Goal: Task Accomplishment & Management: Manage account settings

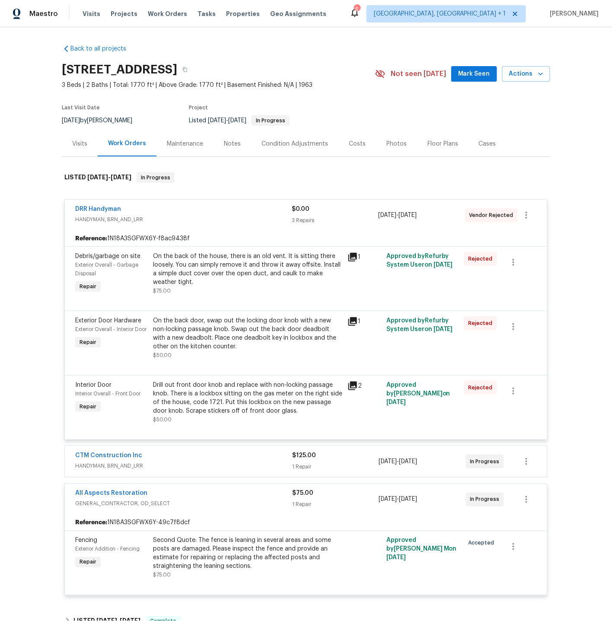
scroll to position [143, 0]
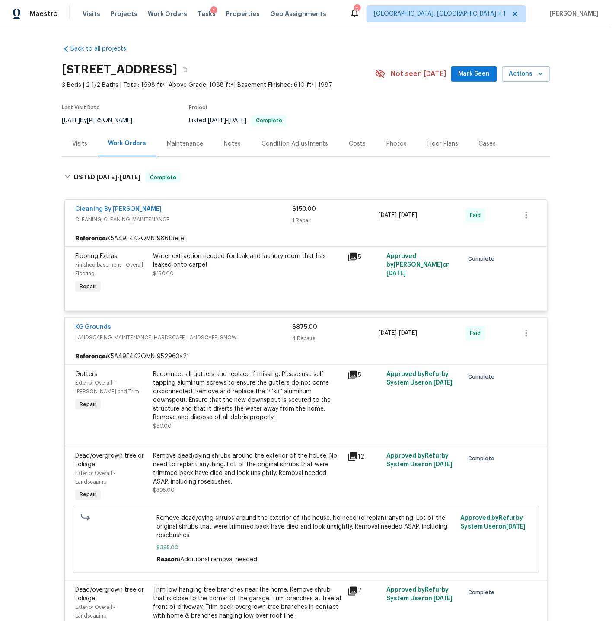
scroll to position [1473, 0]
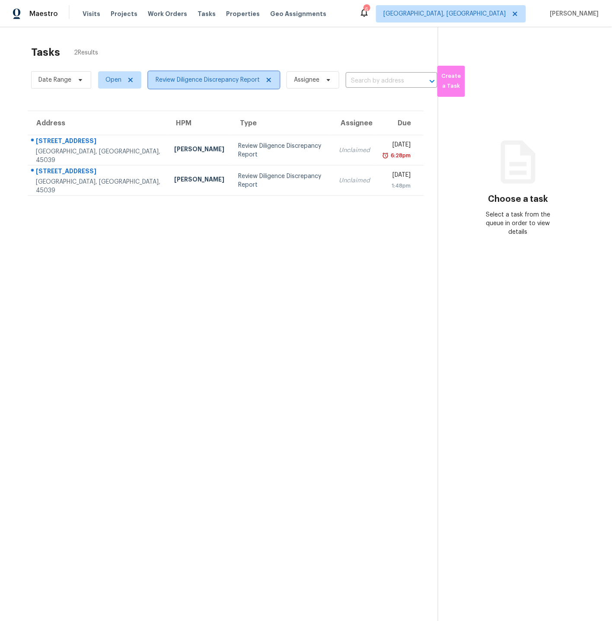
click at [203, 81] on span "Review Diligence Discrepancy Report" at bounding box center [208, 80] width 104 height 9
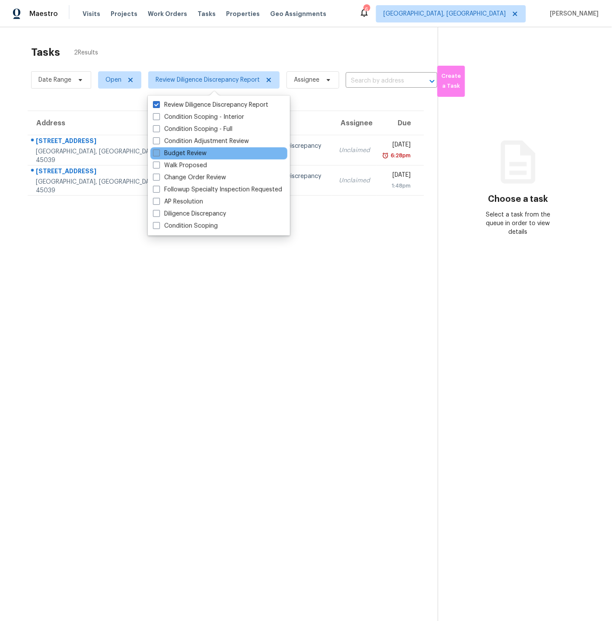
click at [156, 153] on span at bounding box center [156, 152] width 7 height 7
click at [156, 153] on input "Budget Review" at bounding box center [156, 152] width 6 height 6
checkbox input "true"
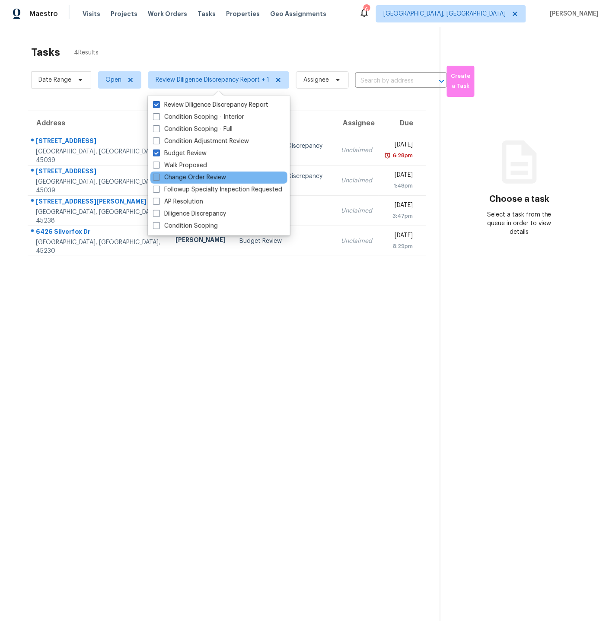
click at [157, 177] on span at bounding box center [156, 177] width 7 height 7
click at [157, 177] on input "Change Order Review" at bounding box center [156, 176] width 6 height 6
checkbox input "true"
click at [158, 162] on span at bounding box center [156, 165] width 7 height 7
click at [158, 162] on input "Walk Proposed" at bounding box center [156, 164] width 6 height 6
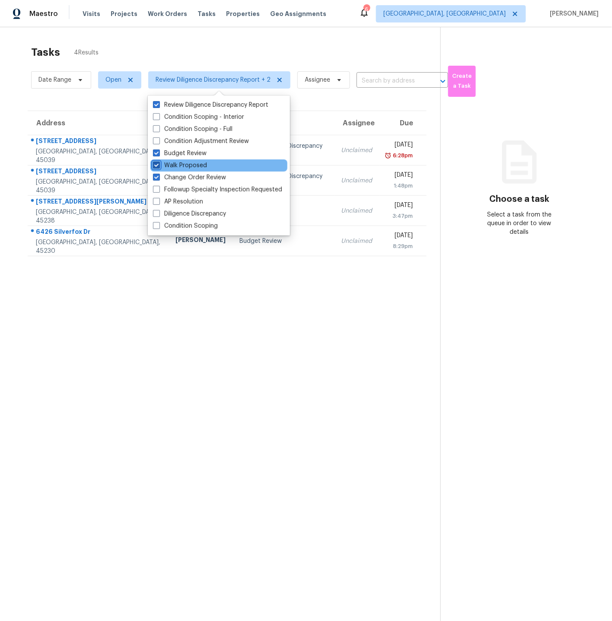
checkbox input "true"
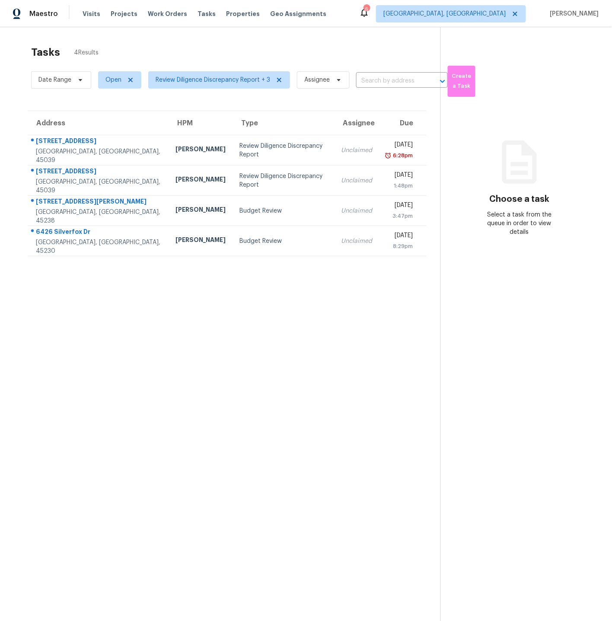
click at [190, 366] on section "Tasks 4 Results Date Range Open Review Diligence Discrepancy Report + 3 Assigne…" at bounding box center [227, 344] width 426 height 607
click at [194, 81] on span "Review Diligence Discrepancy Report + 3" at bounding box center [213, 80] width 114 height 9
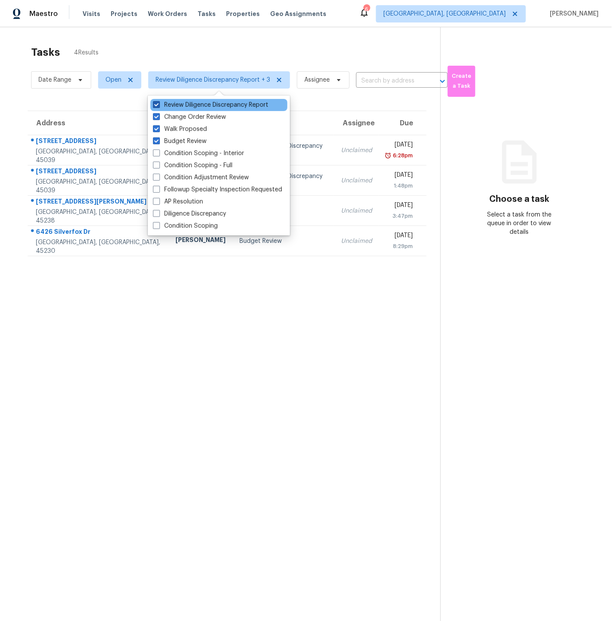
click at [156, 104] on span at bounding box center [156, 104] width 7 height 7
click at [156, 104] on input "Review Diligence Discrepancy Report" at bounding box center [156, 104] width 6 height 6
checkbox input "false"
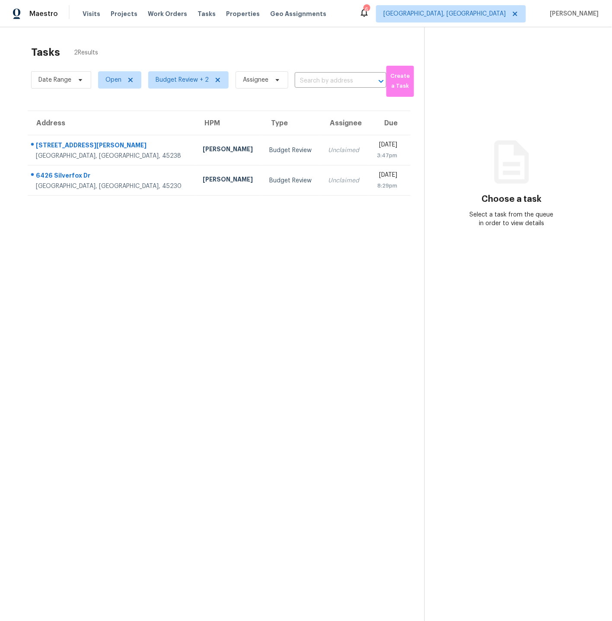
click at [182, 359] on section "Tasks 2 Results Date Range Open Budget Review + 2 Assignee ​ Create a Task Addr…" at bounding box center [219, 344] width 410 height 607
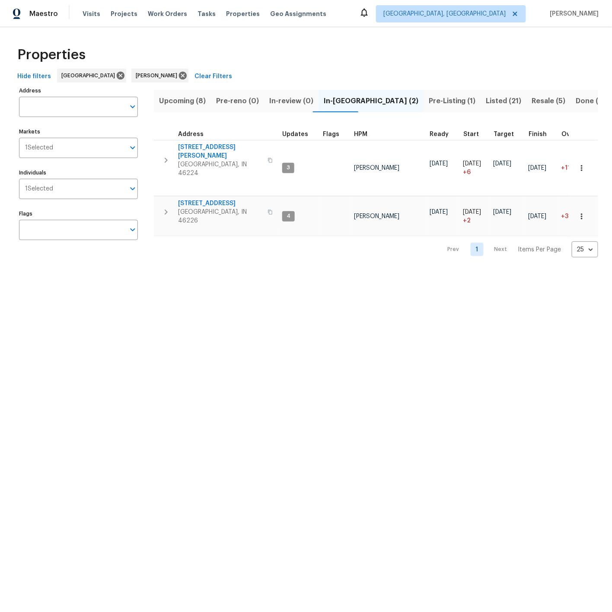
click at [178, 102] on span "Upcoming (8)" at bounding box center [182, 101] width 47 height 12
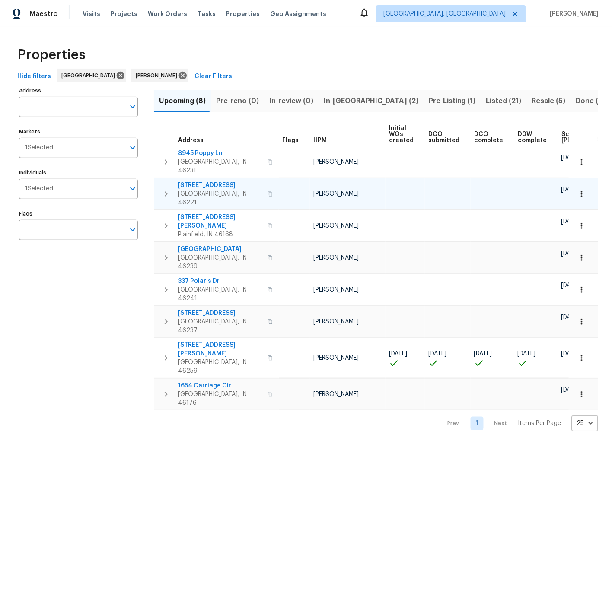
scroll to position [0, 104]
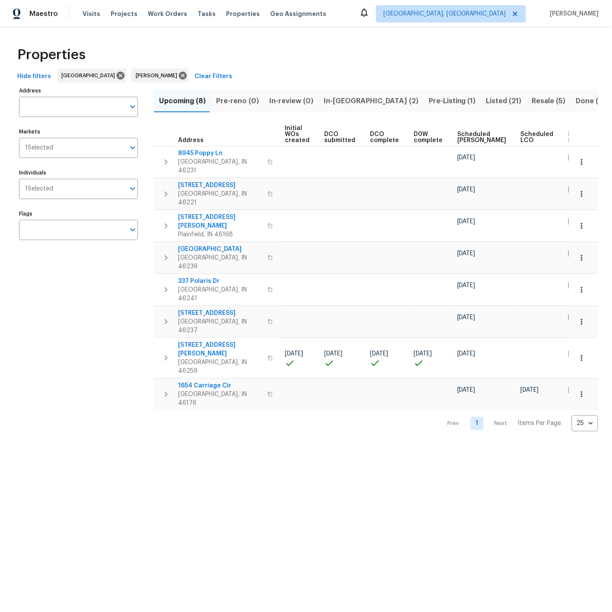
click at [568, 135] on span "Ready Date" at bounding box center [577, 137] width 19 height 12
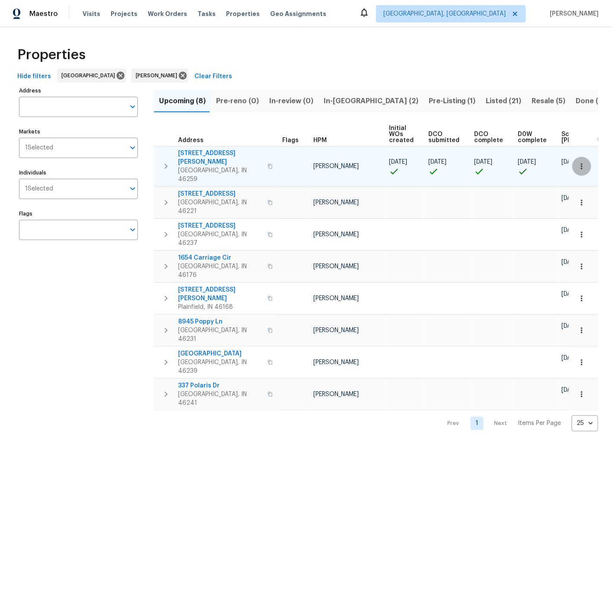
click at [582, 163] on icon "button" at bounding box center [581, 166] width 1 height 6
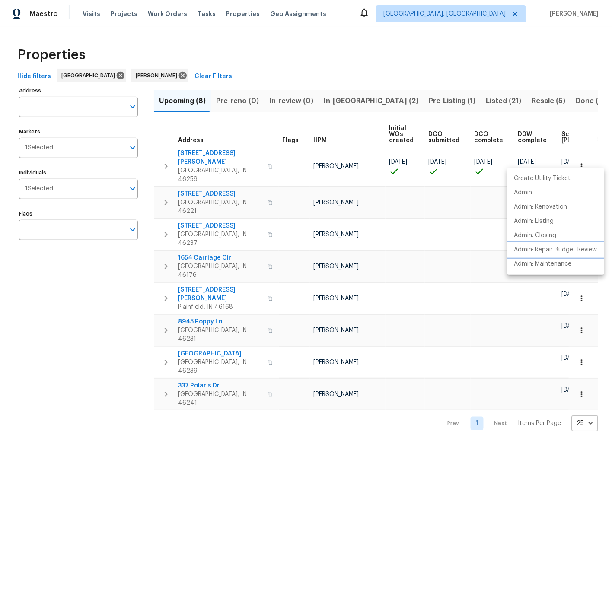
click at [550, 251] on p "Admin: Repair Budget Review" at bounding box center [555, 249] width 83 height 9
click at [387, 97] on div at bounding box center [306, 306] width 612 height 612
click at [429, 100] on span "Pre-Listing (1)" at bounding box center [452, 101] width 47 height 12
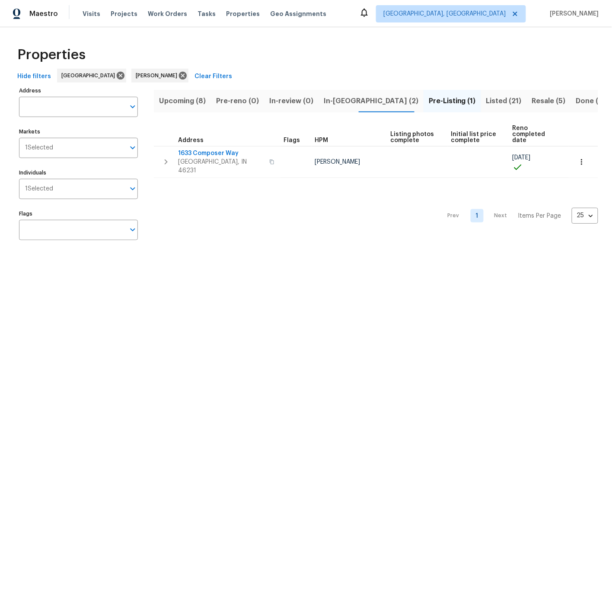
click at [172, 100] on span "Upcoming (8)" at bounding box center [182, 101] width 47 height 12
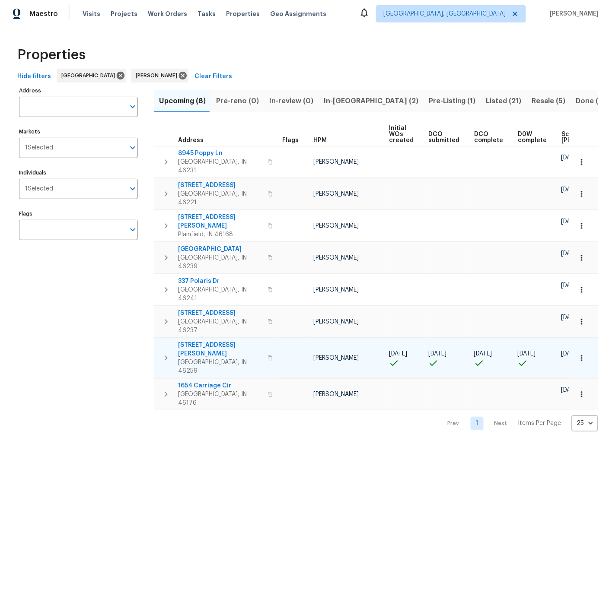
click at [209, 341] on span "7418 Woodington Pl" at bounding box center [220, 349] width 84 height 17
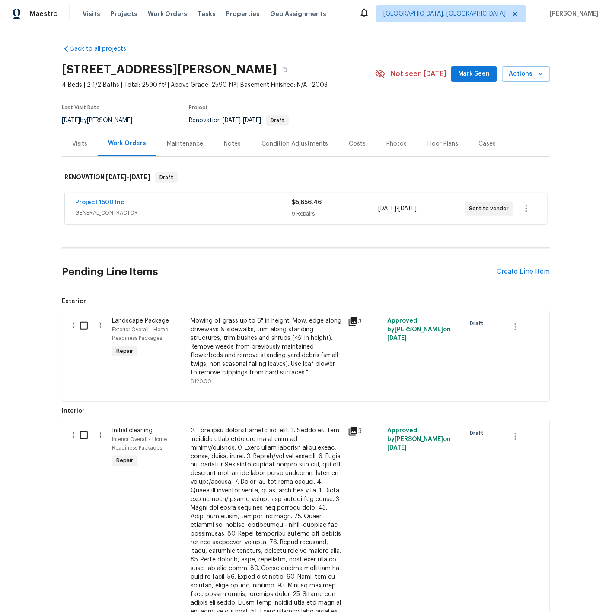
click at [356, 143] on div "Costs" at bounding box center [357, 144] width 17 height 9
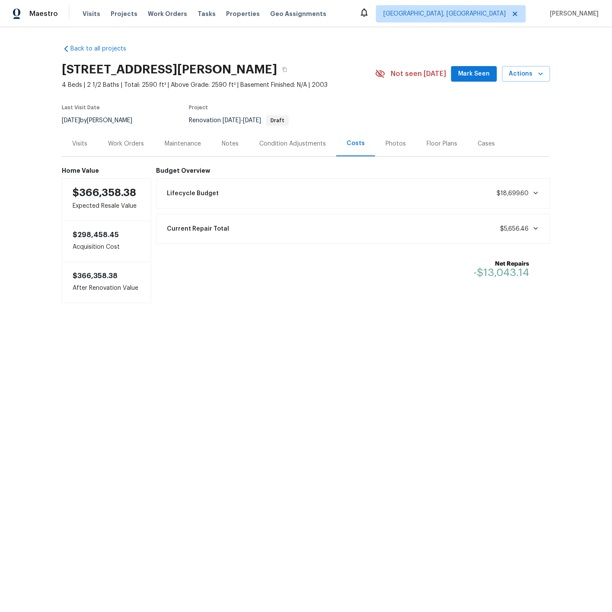
click at [225, 143] on div "Notes" at bounding box center [230, 144] width 17 height 9
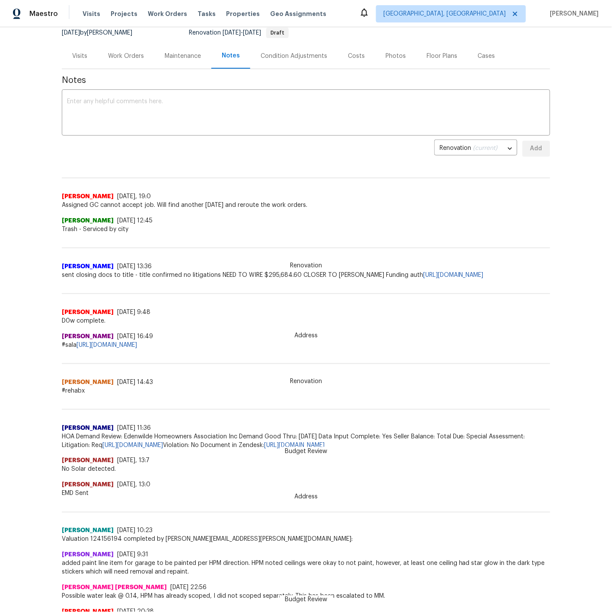
scroll to position [89, 0]
click at [137, 343] on link "https://docs.google.com/spreadsheets/d/1Da4rDjII7zi8nShk9EbBmIOj3thO3iqhoQahzPg…" at bounding box center [106, 344] width 60 height 6
click at [134, 55] on div "Work Orders" at bounding box center [126, 55] width 36 height 9
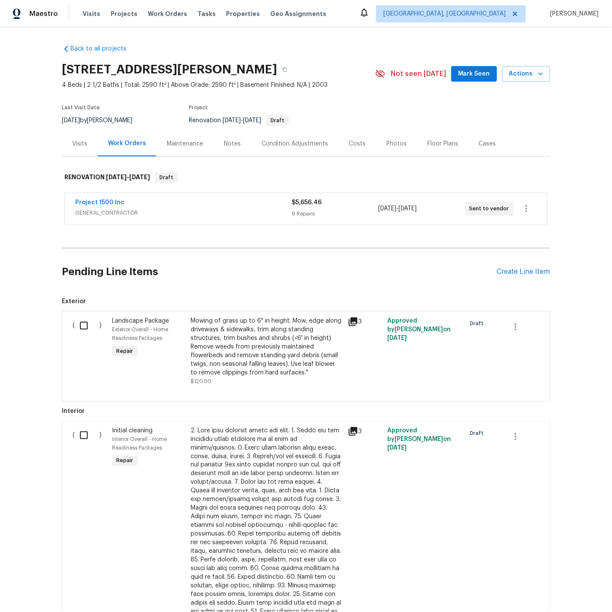
scroll to position [1, 0]
click at [176, 200] on div "Project 1500 Inc" at bounding box center [183, 202] width 216 height 10
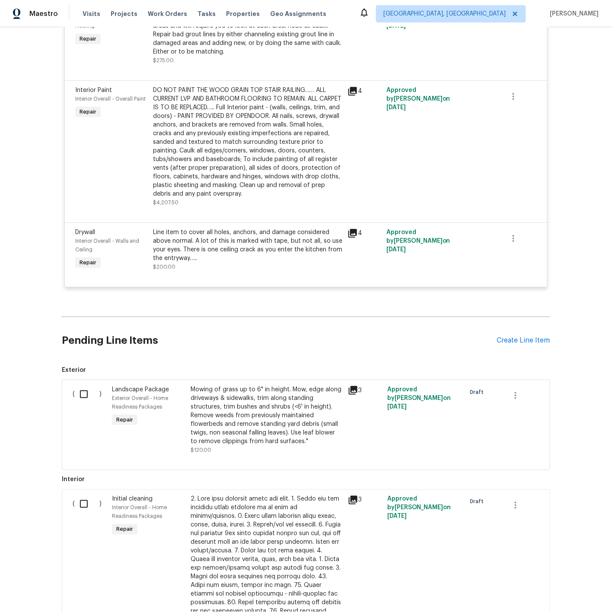
scroll to position [0, 0]
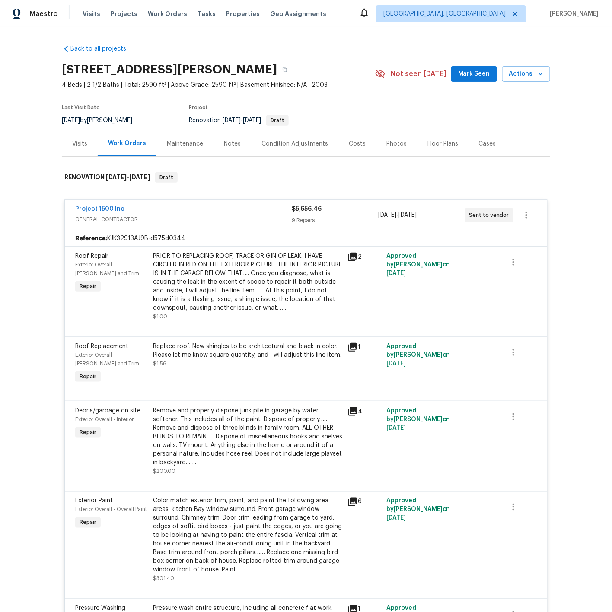
click at [229, 144] on div "Notes" at bounding box center [232, 144] width 17 height 9
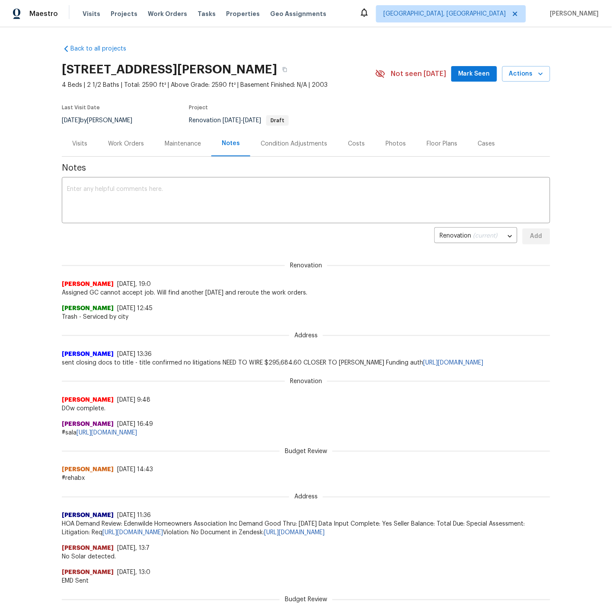
click at [281, 145] on div "Condition Adjustments" at bounding box center [294, 144] width 67 height 9
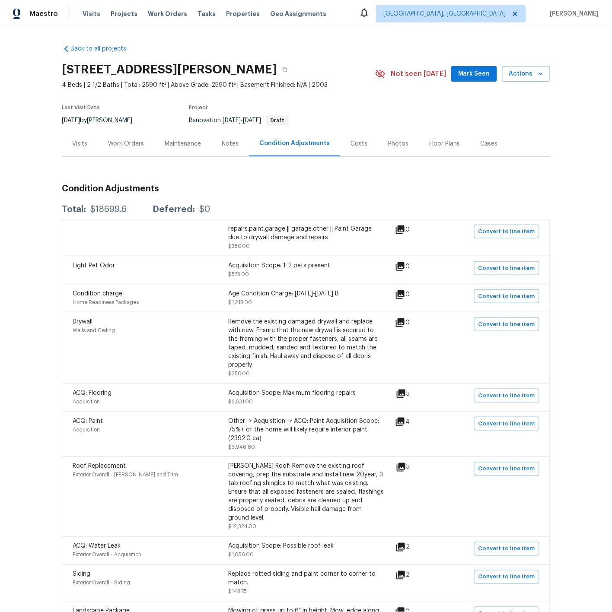
click at [131, 142] on div "Work Orders" at bounding box center [126, 144] width 36 height 9
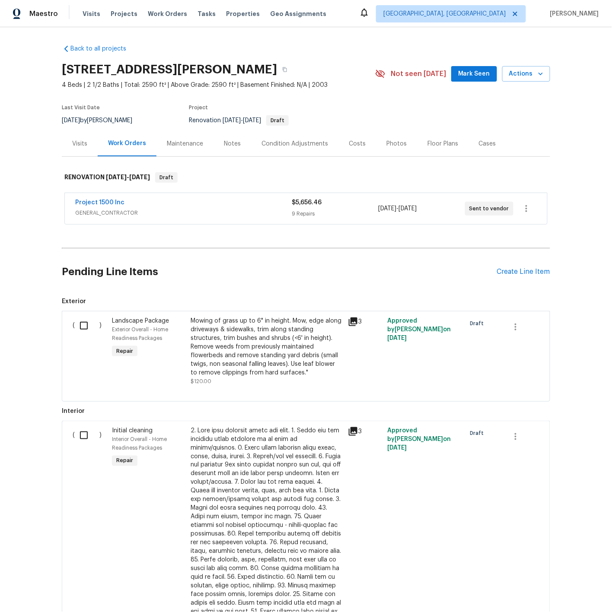
click at [176, 206] on div "Project 1500 Inc" at bounding box center [183, 203] width 216 height 10
